Goal: Task Accomplishment & Management: Manage account settings

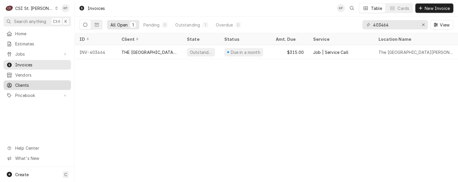
click at [18, 83] on span "Clients" at bounding box center [41, 85] width 53 height 6
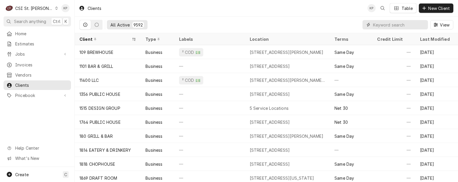
click at [396, 25] on input "Dynamic Content Wrapper" at bounding box center [399, 24] width 52 height 9
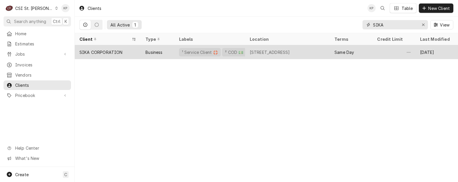
type input "SIKA"
click at [108, 50] on div "SIKA CORPORATION" at bounding box center [100, 52] width 43 height 6
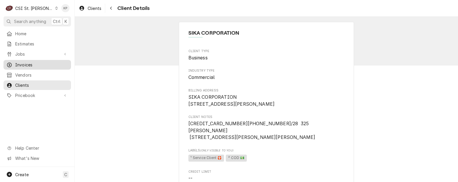
click at [29, 63] on span "Invoices" at bounding box center [41, 65] width 53 height 6
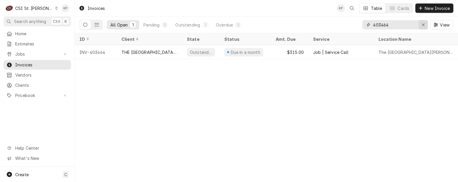
click at [423, 24] on icon "Erase input" at bounding box center [422, 25] width 3 height 4
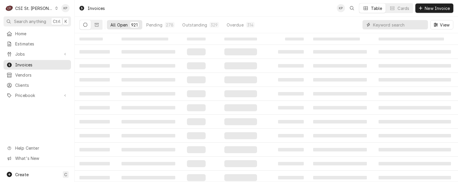
click at [395, 25] on input "Dynamic Content Wrapper" at bounding box center [399, 24] width 52 height 9
type input "403145"
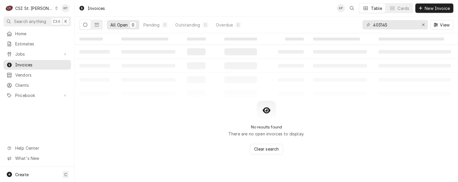
click at [83, 24] on icon "Dynamic Content Wrapper" at bounding box center [85, 25] width 4 height 4
click at [129, 25] on button "All Open 0" at bounding box center [123, 24] width 32 height 9
click at [131, 25] on div "0" at bounding box center [133, 25] width 4 height 6
click at [95, 27] on icon "Dynamic Content Wrapper" at bounding box center [97, 25] width 4 height 4
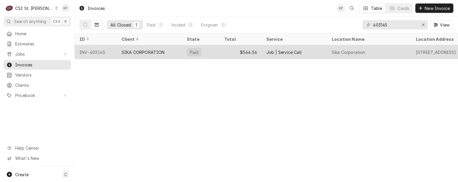
click at [99, 51] on div "INV-403145" at bounding box center [96, 52] width 42 height 14
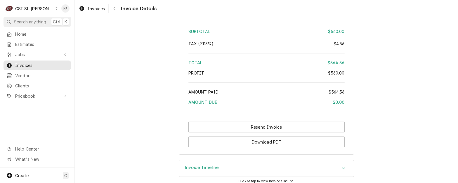
scroll to position [1117, 0]
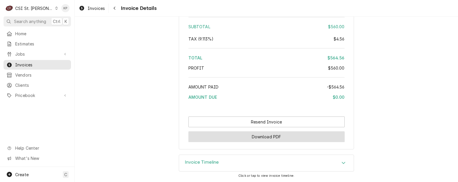
click at [234, 137] on button "Download PDF" at bounding box center [266, 137] width 156 height 11
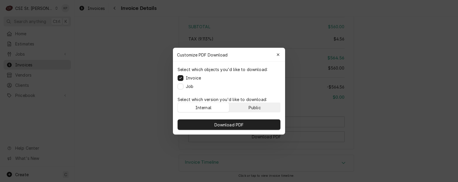
click at [246, 108] on button "Public" at bounding box center [254, 107] width 51 height 9
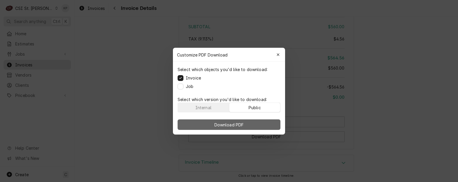
click at [244, 127] on span "Download PDF" at bounding box center [229, 125] width 32 height 6
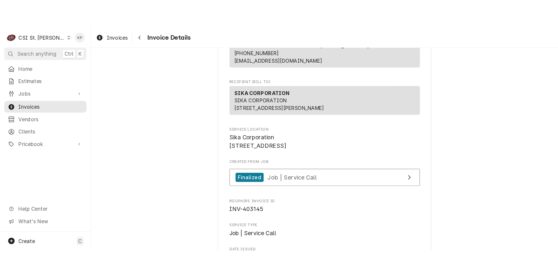
scroll to position [29, 0]
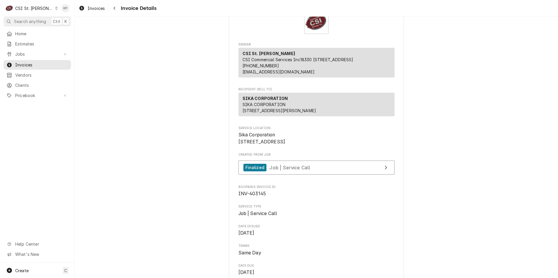
click at [55, 8] on icon "Dynamic Content Wrapper" at bounding box center [56, 8] width 3 height 3
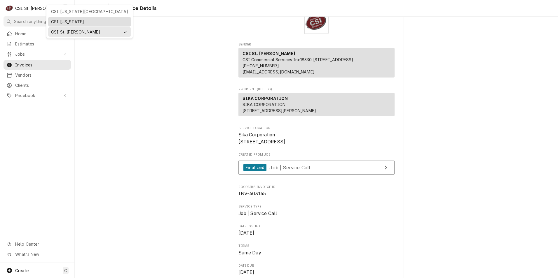
click at [54, 20] on div "CSI [US_STATE]" at bounding box center [89, 22] width 77 height 6
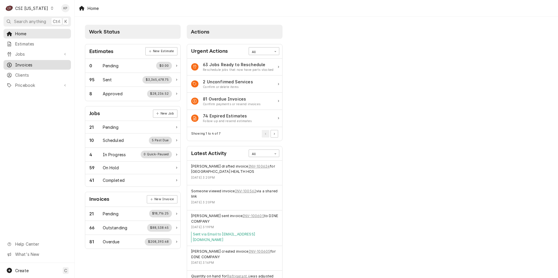
click at [18, 63] on span "Invoices" at bounding box center [41, 65] width 53 height 6
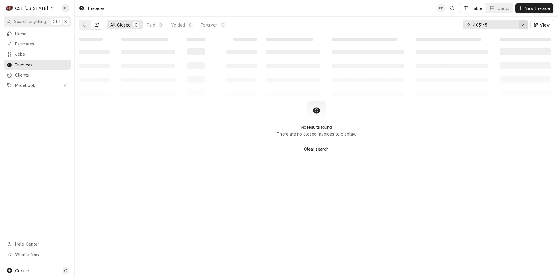
click at [522, 25] on icon "Erase input" at bounding box center [523, 25] width 3 height 4
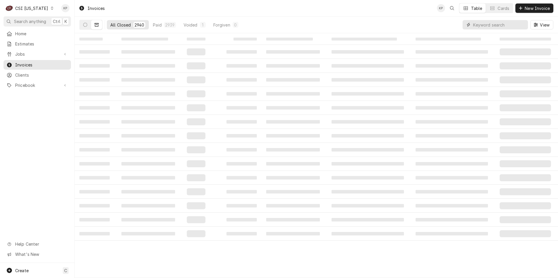
click at [480, 26] on input "Dynamic Content Wrapper" at bounding box center [499, 24] width 52 height 9
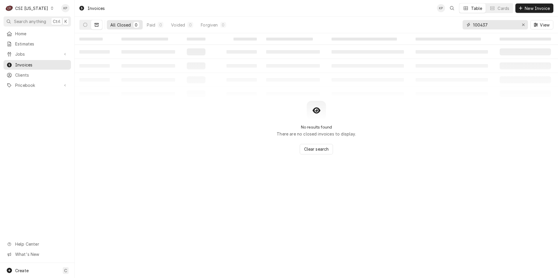
type input "100437"
click at [96, 24] on icon "Dynamic Content Wrapper" at bounding box center [97, 25] width 4 height 4
click at [98, 25] on icon "Dynamic Content Wrapper" at bounding box center [97, 25] width 4 height 4
click at [86, 27] on button "Dynamic Content Wrapper" at bounding box center [85, 24] width 11 height 9
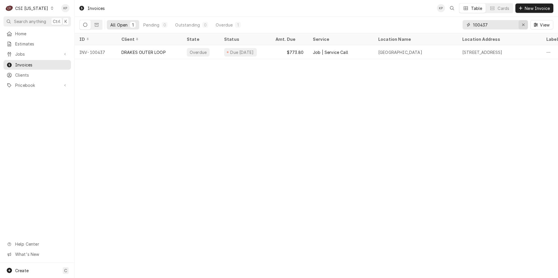
click at [526, 24] on button "Erase input" at bounding box center [523, 24] width 9 height 9
click at [494, 25] on input "Dynamic Content Wrapper" at bounding box center [500, 24] width 55 height 9
type input "100317"
click at [51, 9] on icon "Dynamic Content Wrapper" at bounding box center [52, 8] width 3 height 3
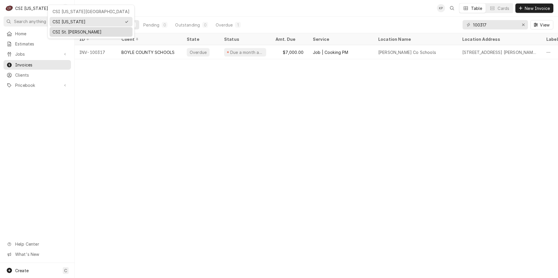
click at [63, 31] on div "CSI St. Louis" at bounding box center [91, 32] width 77 height 6
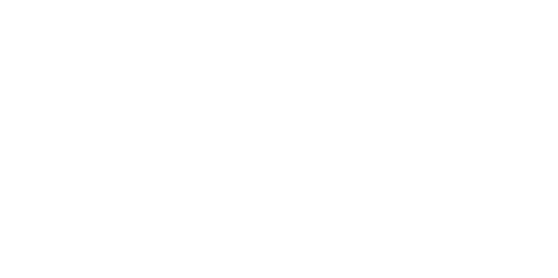
click at [523, 24] on div "Dynamic Content Wrapper" at bounding box center [279, 139] width 558 height 278
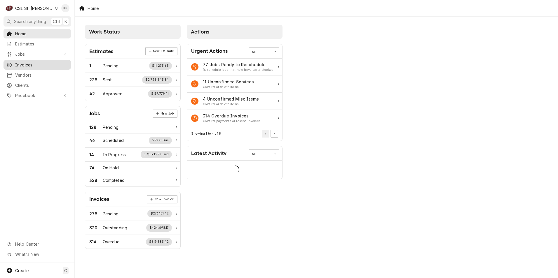
click at [22, 62] on span "Invoices" at bounding box center [41, 65] width 53 height 6
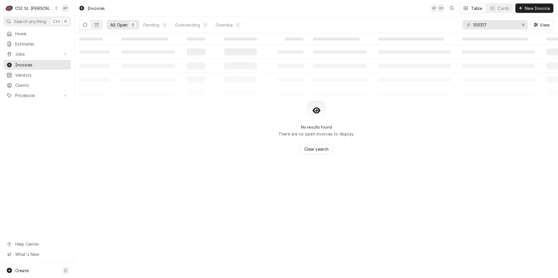
click at [55, 7] on icon "Dynamic Content Wrapper" at bounding box center [56, 8] width 2 height 3
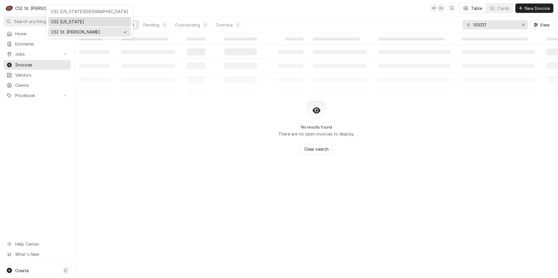
click at [50, 20] on div "CSI [US_STATE]" at bounding box center [89, 21] width 81 height 7
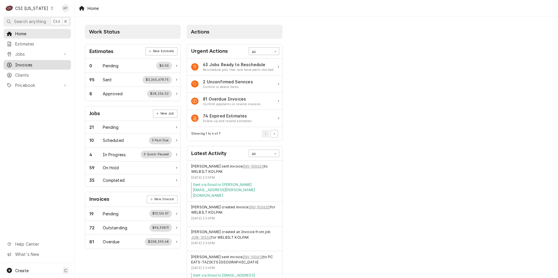
click at [22, 63] on span "Invoices" at bounding box center [41, 65] width 53 height 6
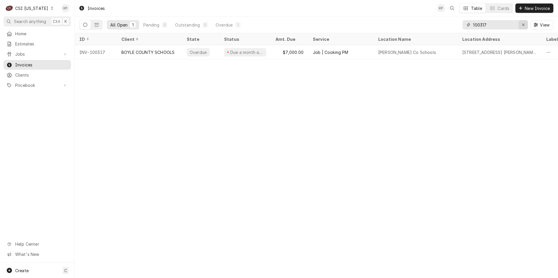
click at [523, 25] on icon "Erase input" at bounding box center [523, 25] width 3 height 4
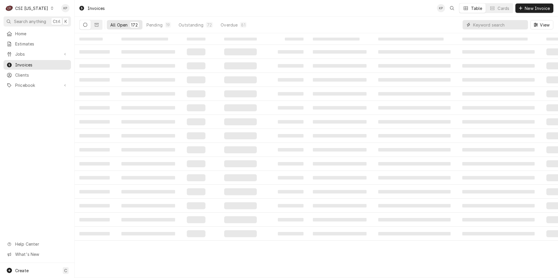
click at [490, 23] on input "Dynamic Content Wrapper" at bounding box center [499, 24] width 52 height 9
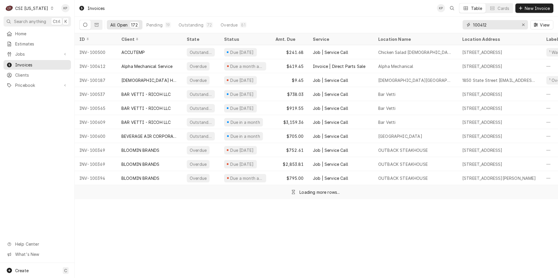
type input "100412"
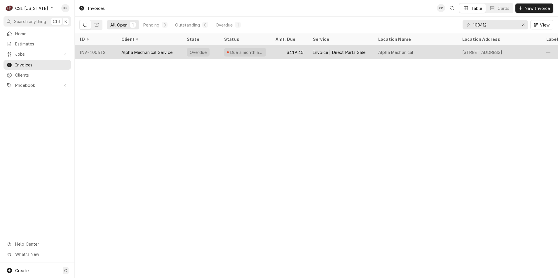
click at [95, 53] on div "INV-100412" at bounding box center [96, 52] width 42 height 14
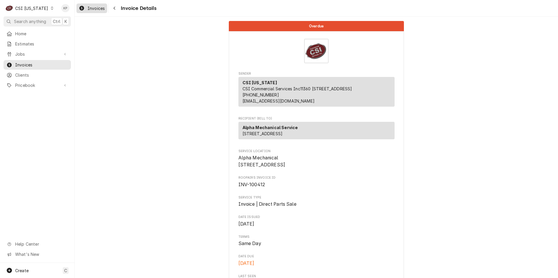
click at [88, 8] on div "Invoices" at bounding box center [92, 8] width 28 height 7
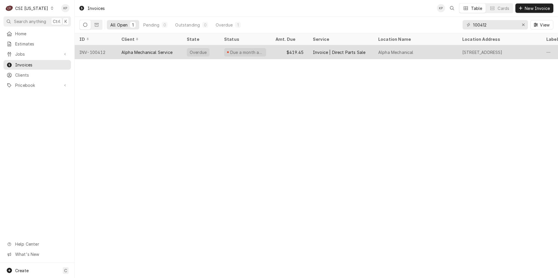
click at [97, 49] on div "INV-100412" at bounding box center [96, 52] width 42 height 14
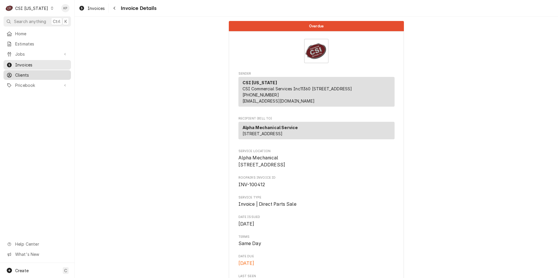
click at [20, 73] on span "Clients" at bounding box center [41, 75] width 53 height 6
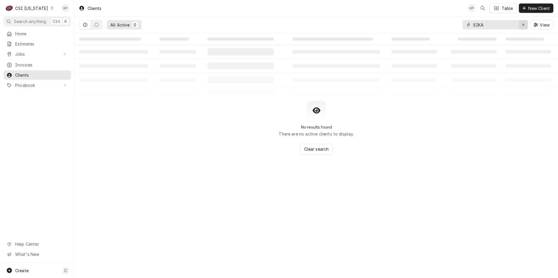
click at [523, 24] on icon "Erase input" at bounding box center [523, 25] width 3 height 4
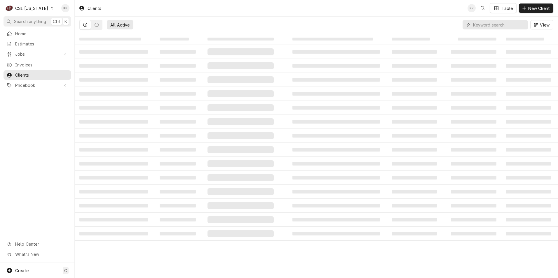
click at [509, 25] on input "Dynamic Content Wrapper" at bounding box center [499, 24] width 52 height 9
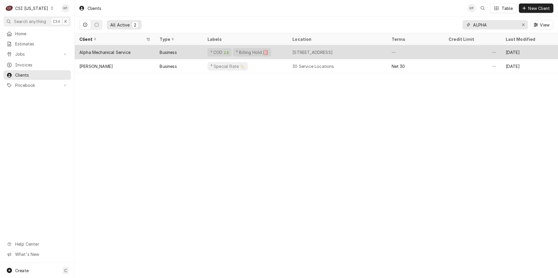
type input "ALPHA"
click at [106, 51] on div "Alpha Mechanical Service" at bounding box center [104, 52] width 51 height 6
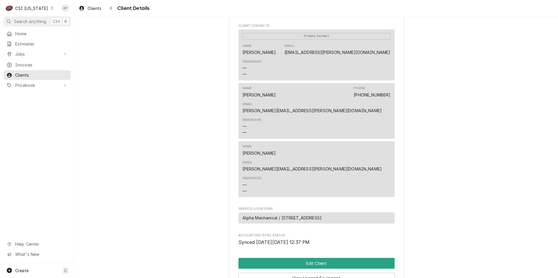
scroll to position [240, 0]
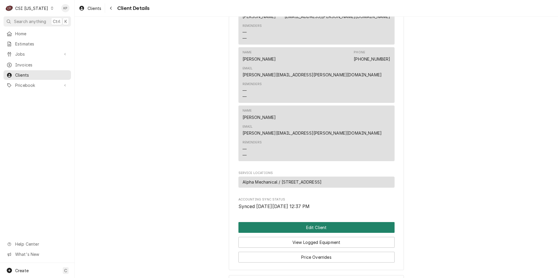
click at [328, 222] on button "Edit Client" at bounding box center [316, 227] width 156 height 11
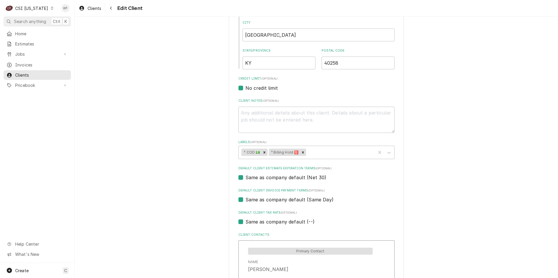
scroll to position [204, 0]
click at [301, 151] on icon "Remove ⁵ Billing Hold 🅱️" at bounding box center [303, 151] width 4 height 4
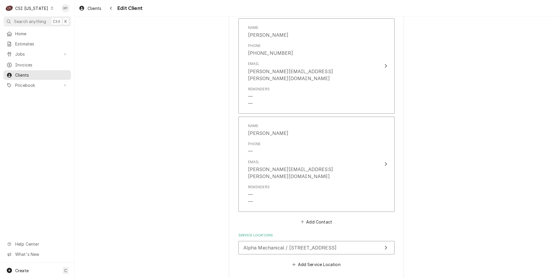
scroll to position [540, 0]
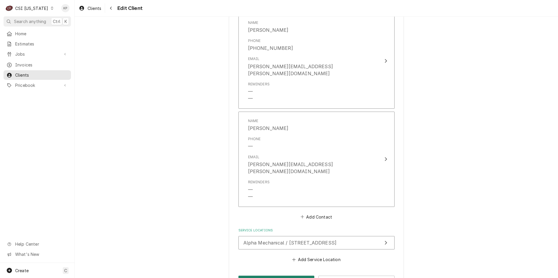
click at [277, 276] on button "Save" at bounding box center [276, 281] width 76 height 11
type textarea "x"
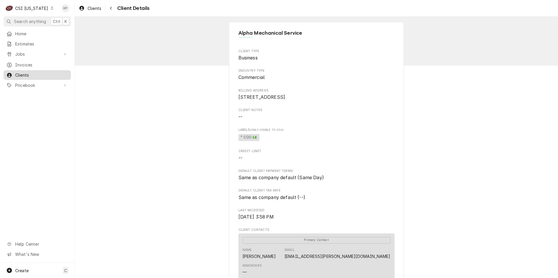
click at [35, 75] on span "Clients" at bounding box center [41, 75] width 53 height 6
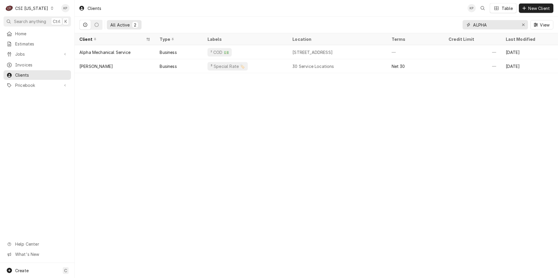
click at [523, 24] on icon "Erase input" at bounding box center [523, 25] width 3 height 4
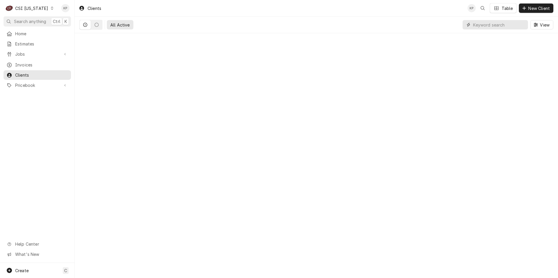
click at [491, 27] on input "Dynamic Content Wrapper" at bounding box center [499, 24] width 52 height 9
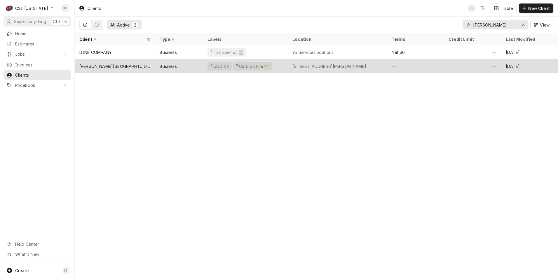
type input "WALDEN"
click at [99, 67] on div "[PERSON_NAME][GEOGRAPHIC_DATA]" at bounding box center [114, 66] width 71 height 6
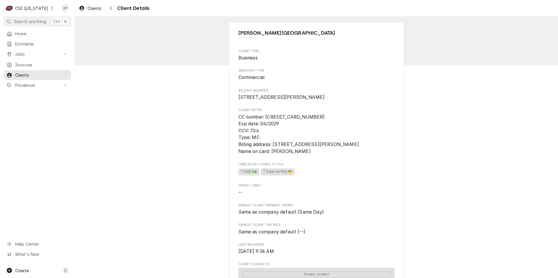
scroll to position [190, 0]
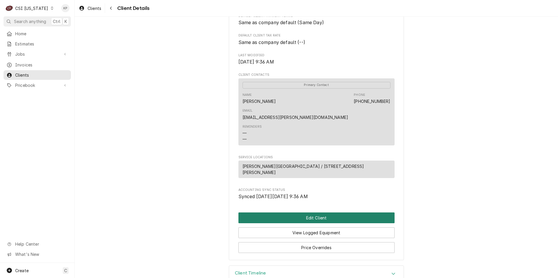
click at [300, 213] on button "Edit Client" at bounding box center [316, 218] width 156 height 11
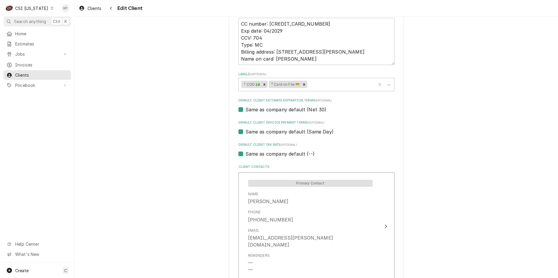
scroll to position [292, 0]
click at [245, 153] on label "Same as company default (--)" at bounding box center [279, 153] width 69 height 7
click at [245, 153] on input "Same as company default (--)" at bounding box center [323, 156] width 156 height 13
checkbox input "false"
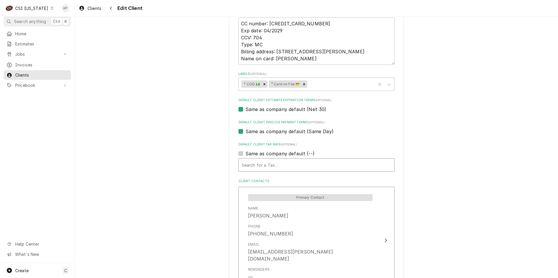
click at [286, 162] on div "Default Client Tax Rate" at bounding box center [317, 165] width 150 height 11
click at [286, 165] on div "Default Client Tax Rate" at bounding box center [317, 165] width 150 height 11
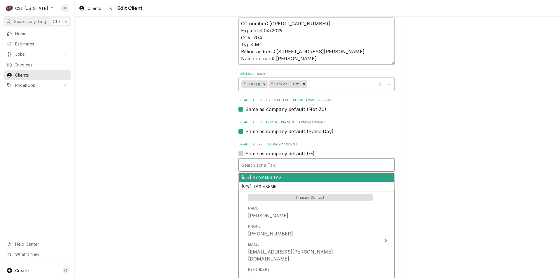
click at [286, 165] on div "Default Client Tax Rate" at bounding box center [317, 165] width 150 height 11
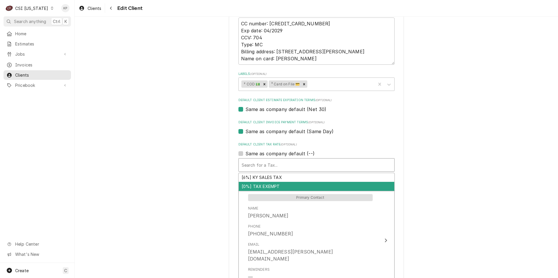
click at [267, 188] on div "[0%] TAX EXEMPT" at bounding box center [317, 186] width 156 height 9
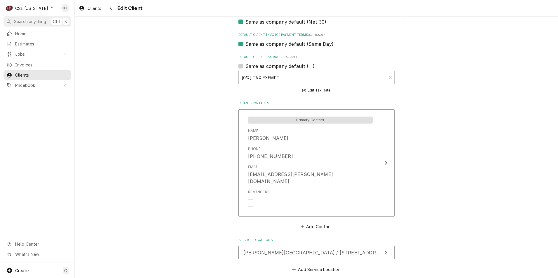
scroll to position [403, 0]
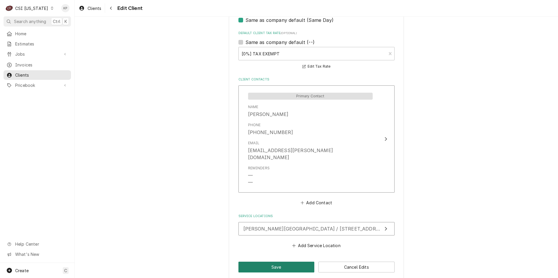
click at [273, 262] on button "Save" at bounding box center [276, 267] width 76 height 11
type textarea "x"
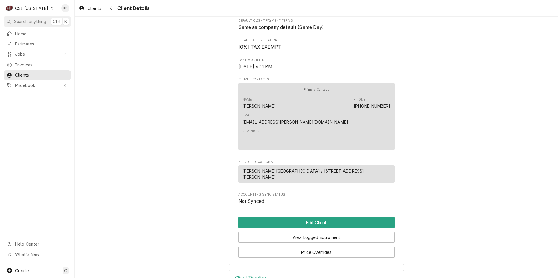
scroll to position [190, 0]
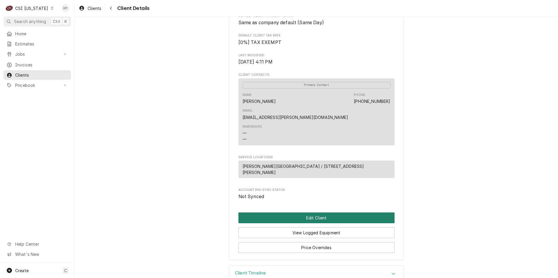
click at [305, 213] on button "Edit Client" at bounding box center [316, 218] width 156 height 11
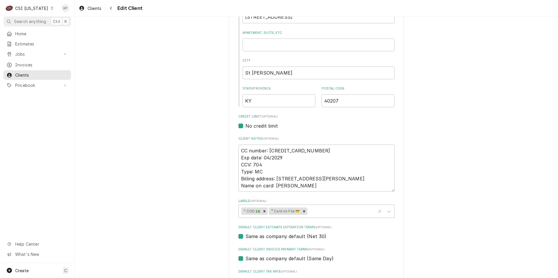
scroll to position [175, 0]
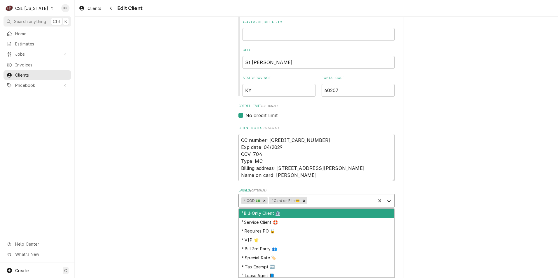
click at [387, 202] on icon "Labels" at bounding box center [389, 201] width 4 height 2
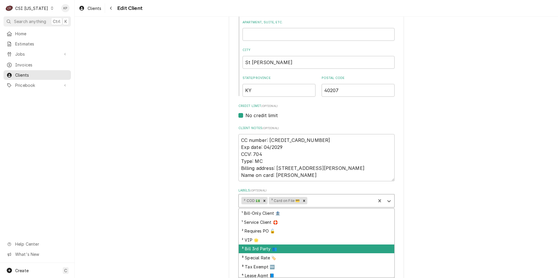
scroll to position [20, 0]
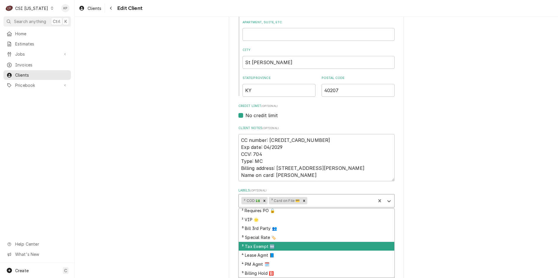
click at [255, 248] on div "³ Tax Exempt 🆓" at bounding box center [317, 246] width 156 height 9
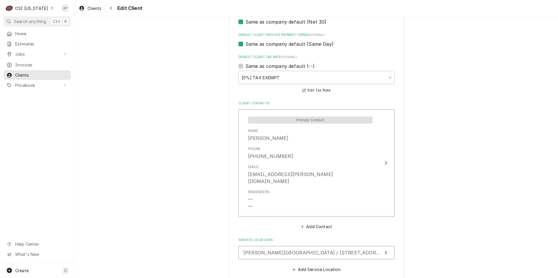
scroll to position [403, 0]
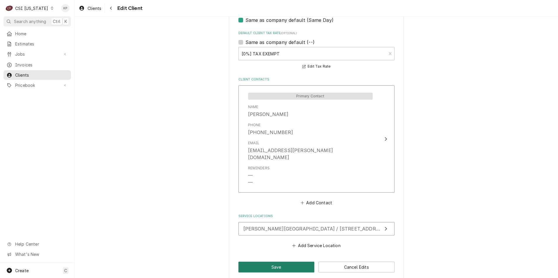
click at [278, 262] on button "Save" at bounding box center [276, 267] width 76 height 11
type textarea "x"
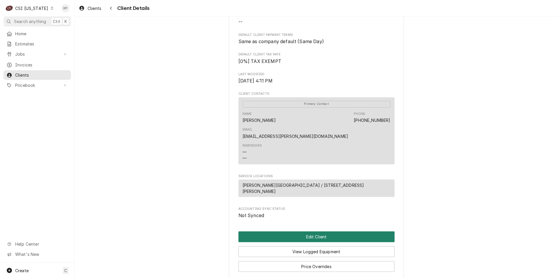
scroll to position [161, 0]
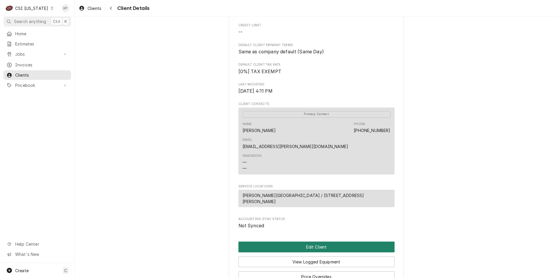
click at [322, 242] on button "Edit Client" at bounding box center [316, 247] width 156 height 11
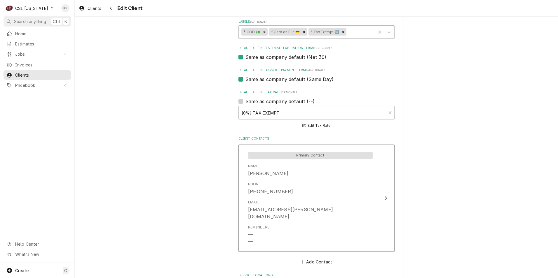
scroll to position [379, 0]
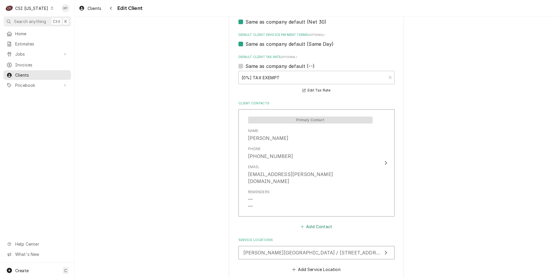
click at [312, 223] on button "Add Contact" at bounding box center [316, 227] width 34 height 8
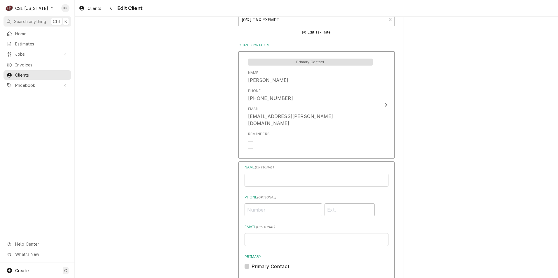
scroll to position [438, 0]
click at [250, 235] on input "Email ( optional )" at bounding box center [317, 239] width 144 height 13
type textarea "x"
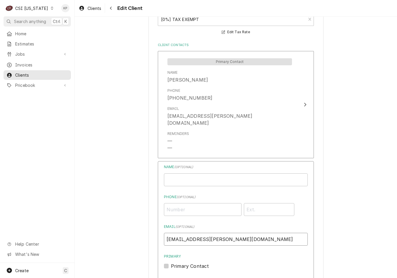
type input "llogsdon@walden-school.org"
click at [197, 203] on input "Phone ( optional )" at bounding box center [203, 209] width 78 height 13
type input "(502) 893-0433"
type textarea "x"
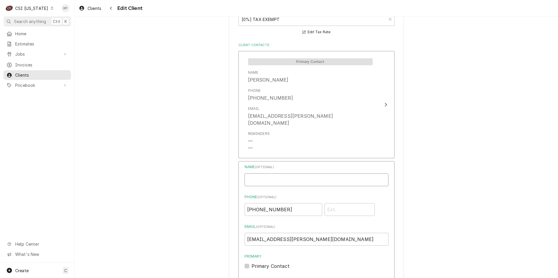
click at [257, 174] on input "Business Name" at bounding box center [317, 180] width 144 height 13
paste input "A/P- LESLIE"
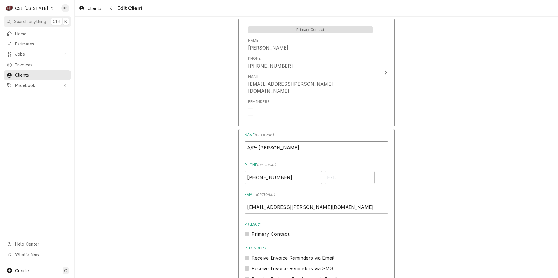
scroll to position [525, 0]
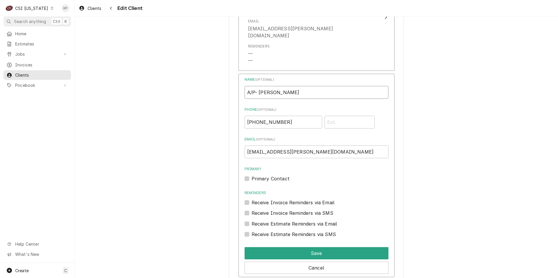
type input "A/P- LESLIE"
click at [252, 175] on label "Primary Contact" at bounding box center [271, 178] width 38 height 7
click at [252, 175] on input "Primary" at bounding box center [324, 181] width 144 height 13
checkbox input "true"
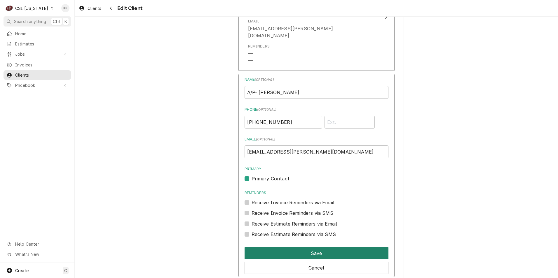
click at [275, 247] on button "Save" at bounding box center [317, 253] width 144 height 12
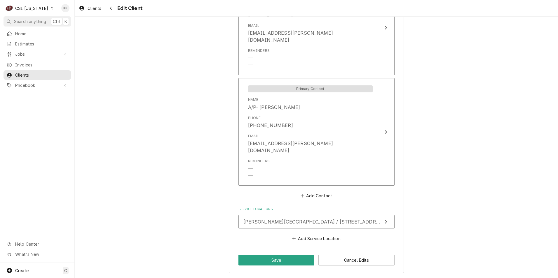
scroll to position [495, 0]
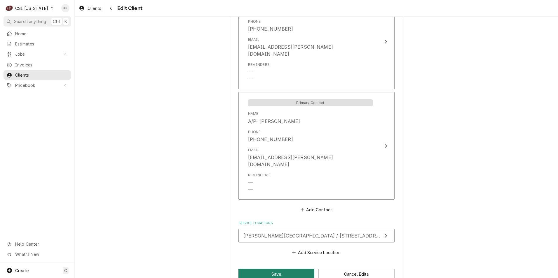
click at [280, 269] on button "Save" at bounding box center [276, 274] width 76 height 11
type textarea "x"
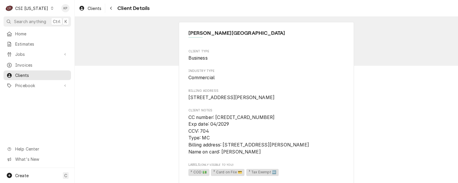
click at [51, 9] on icon "Dynamic Content Wrapper" at bounding box center [52, 8] width 3 height 3
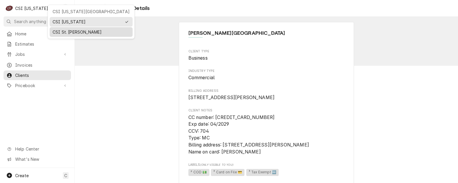
click at [57, 32] on div "CSI St. [PERSON_NAME]" at bounding box center [91, 32] width 77 height 6
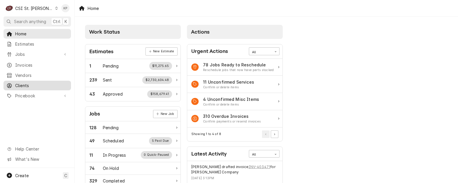
click at [16, 82] on span "Clients" at bounding box center [41, 85] width 53 height 6
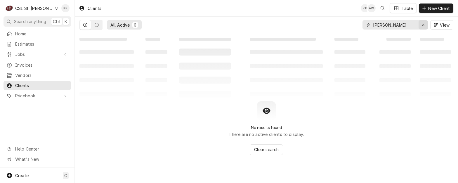
click at [422, 25] on icon "Erase input" at bounding box center [423, 25] width 2 height 2
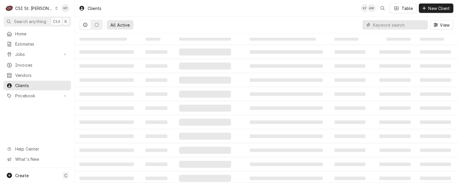
click at [386, 25] on input "Dynamic Content Wrapper" at bounding box center [399, 24] width 52 height 9
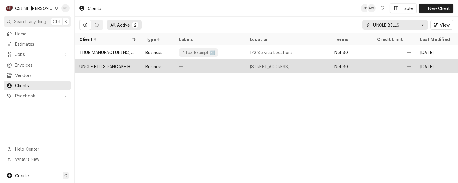
type input "UNCLE BILLS"
click at [115, 65] on div "UNCLE BILLS PANCAKE HOUSE" at bounding box center [107, 66] width 57 height 6
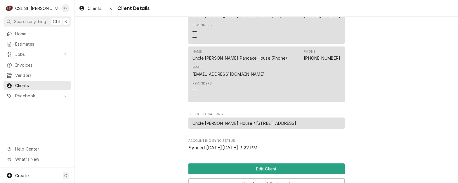
scroll to position [279, 0]
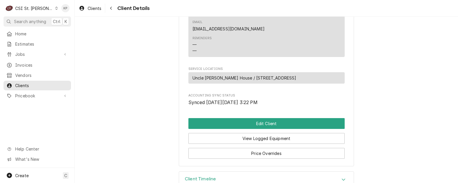
click at [247, 75] on span "Uncle [PERSON_NAME] House / [STREET_ADDRESS]" at bounding box center [244, 78] width 104 height 6
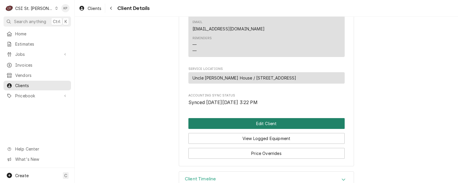
click at [254, 118] on button "Edit Client" at bounding box center [266, 123] width 156 height 11
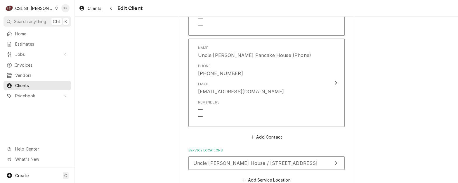
scroll to position [525, 0]
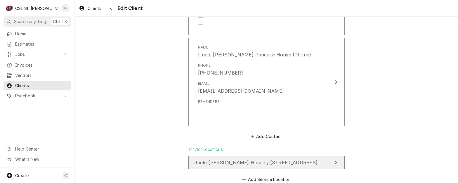
click at [236, 161] on span "Uncle [PERSON_NAME] House / [STREET_ADDRESS]" at bounding box center [255, 162] width 124 height 6
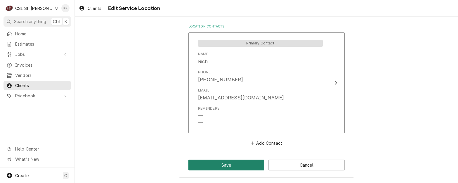
click at [236, 161] on button "Save" at bounding box center [226, 164] width 76 height 11
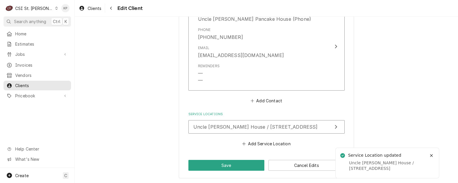
scroll to position [561, 0]
click at [236, 161] on button "Save" at bounding box center [226, 164] width 76 height 11
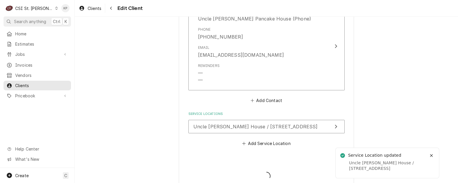
type textarea "x"
